Goal: Task Accomplishment & Management: Complete application form

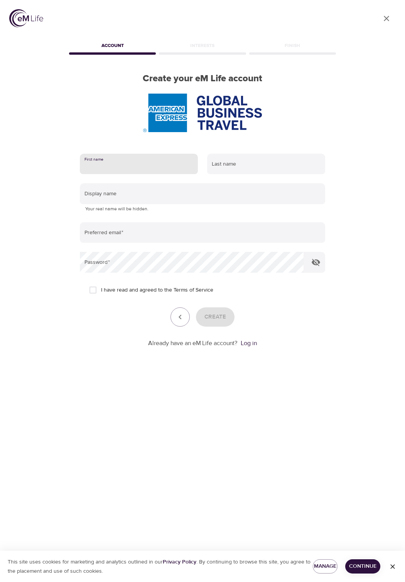
click at [99, 167] on input "text" at bounding box center [139, 164] width 118 height 21
type input "[PERSON_NAME]"
type input "Lenneskog"
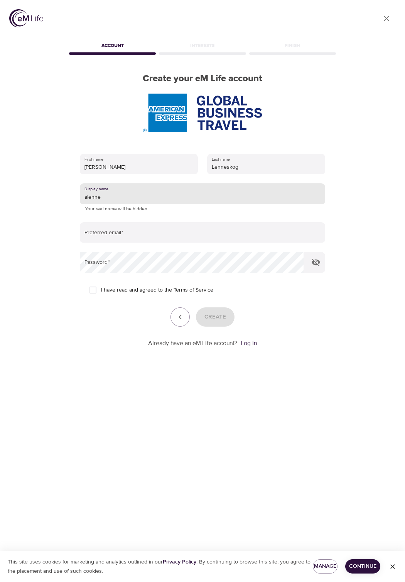
type input "alenne"
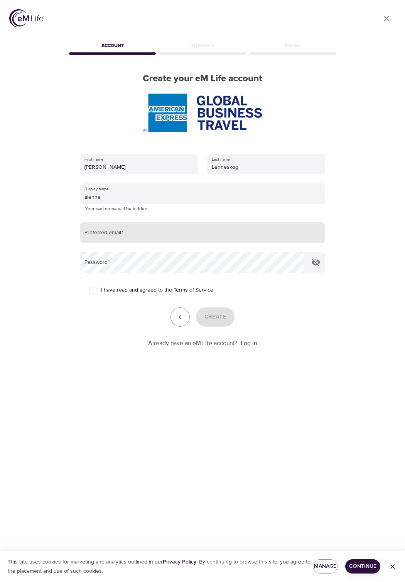
drag, startPoint x: 110, startPoint y: 215, endPoint x: 110, endPoint y: 224, distance: 8.5
click at [110, 217] on form "First name [PERSON_NAME] name Lenneskog Display name alenne Your real name will…" at bounding box center [202, 248] width 245 height 199
click at [110, 237] on input "email" at bounding box center [202, 232] width 245 height 21
type input "[PERSON_NAME][EMAIL_ADDRESS][DOMAIN_NAME]"
click at [90, 290] on input "I have read and agreed to the Terms of Service" at bounding box center [93, 290] width 16 height 16
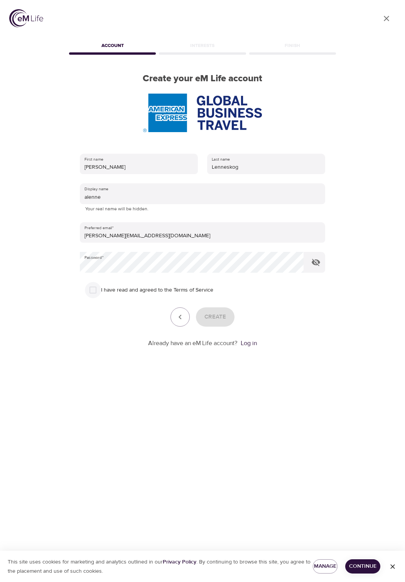
checkbox input "true"
click at [208, 323] on button "Create" at bounding box center [215, 317] width 39 height 19
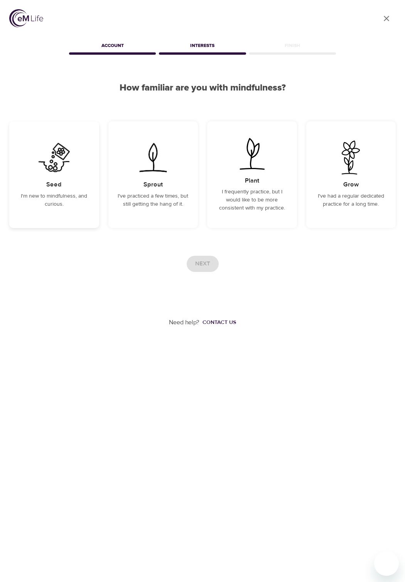
click at [52, 197] on p "I'm new to mindfulness, and curious." at bounding box center [54, 200] width 71 height 16
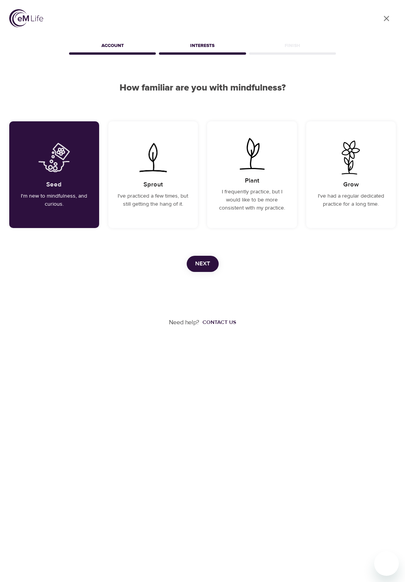
click at [201, 260] on span "Next" at bounding box center [202, 264] width 15 height 10
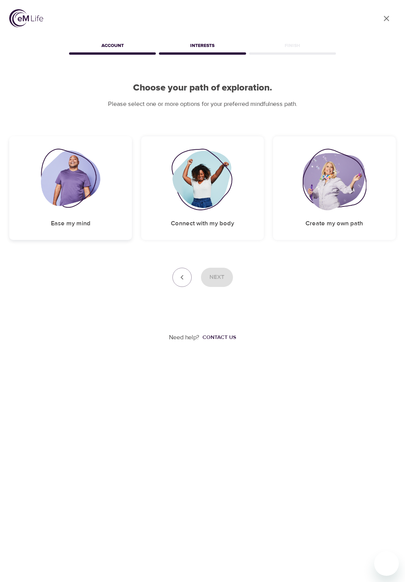
click at [66, 193] on img at bounding box center [71, 180] width 60 height 62
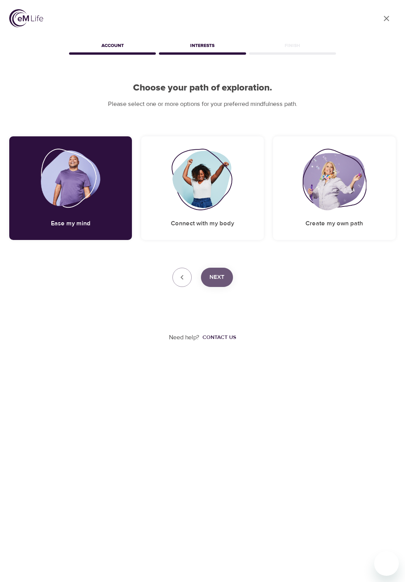
click at [212, 277] on span "Next" at bounding box center [216, 278] width 15 height 10
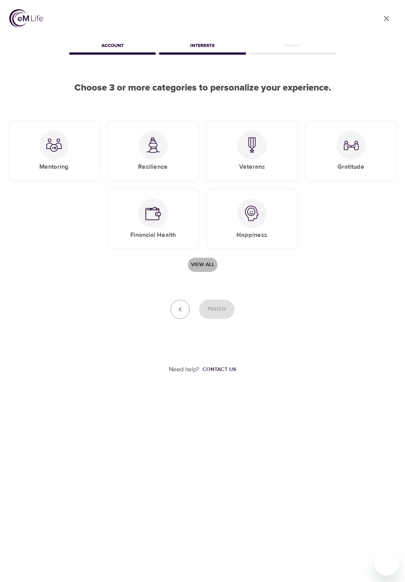
click at [203, 262] on span "View all" at bounding box center [203, 265] width 24 height 10
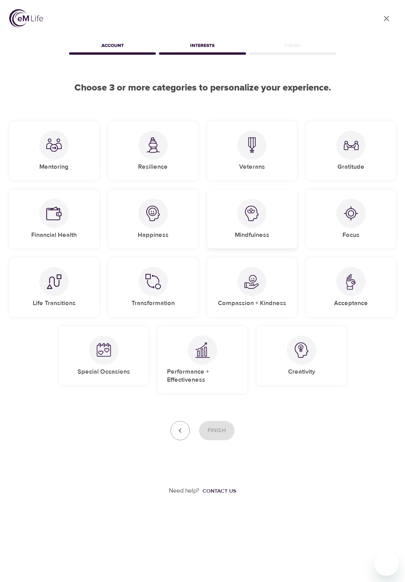
click at [247, 229] on div "Mindfulness" at bounding box center [252, 219] width 90 height 59
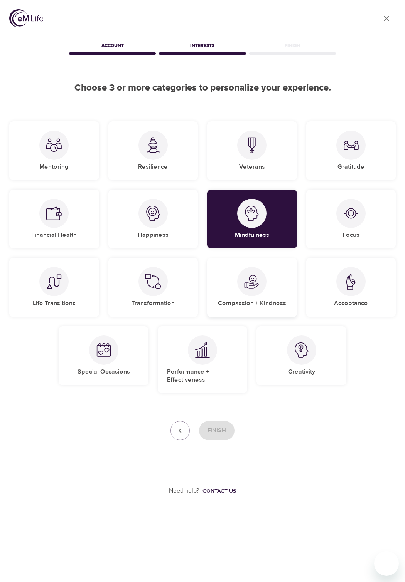
click at [255, 300] on h5 "Compassion + Kindness" at bounding box center [252, 303] width 68 height 8
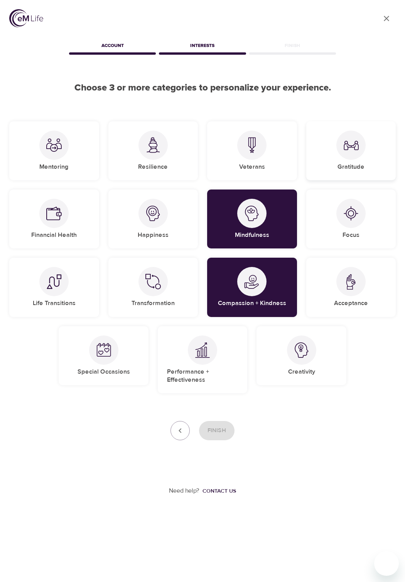
click at [347, 156] on div at bounding box center [350, 145] width 29 height 29
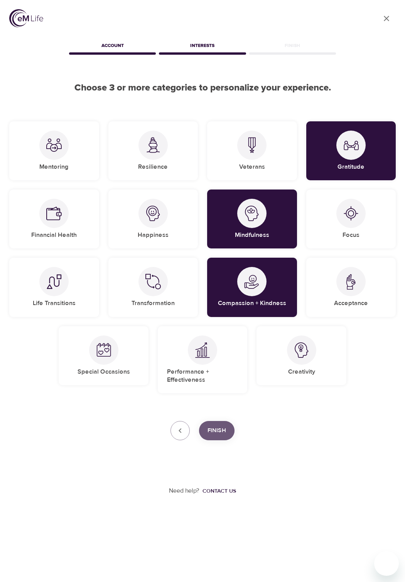
click at [210, 431] on span "Finish" at bounding box center [216, 431] width 19 height 10
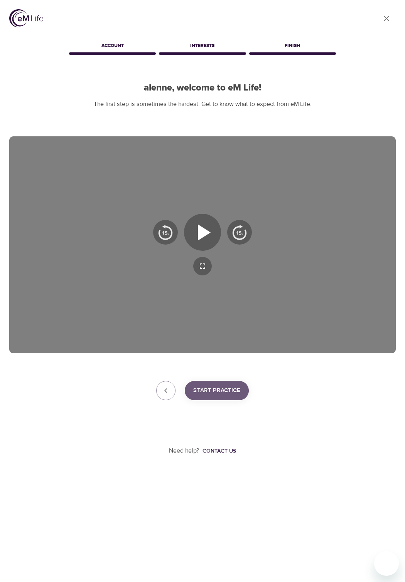
click at [213, 391] on span "Start Practice" at bounding box center [216, 391] width 47 height 10
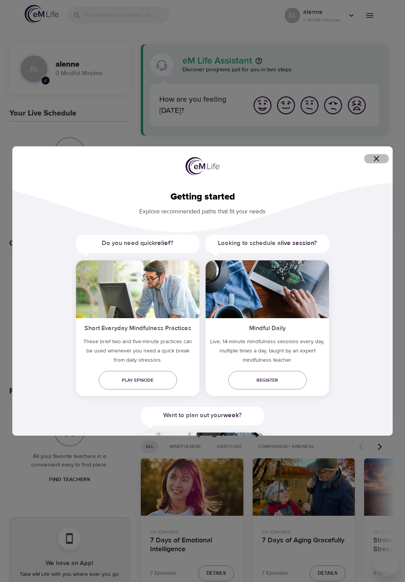
click at [378, 158] on icon "button" at bounding box center [375, 158] width 5 height 5
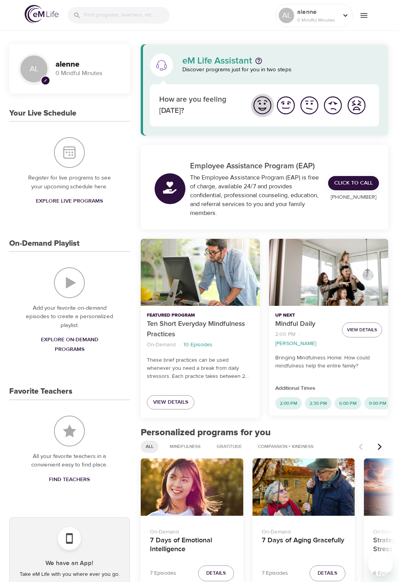
click at [264, 108] on img "I'm feeling great" at bounding box center [262, 105] width 21 height 21
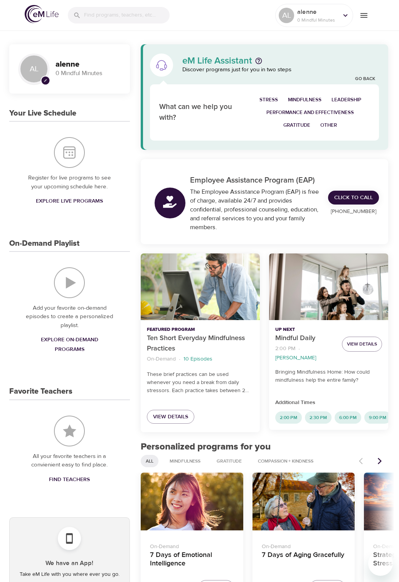
click at [311, 98] on span "Mindfulness" at bounding box center [305, 100] width 34 height 9
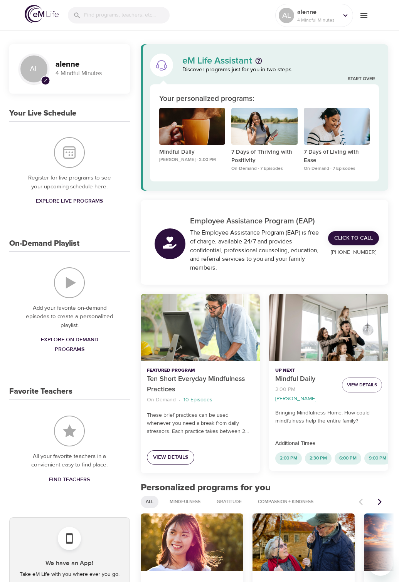
click at [183, 456] on span "View Details" at bounding box center [170, 458] width 35 height 10
